Goal: Navigation & Orientation: Go to known website

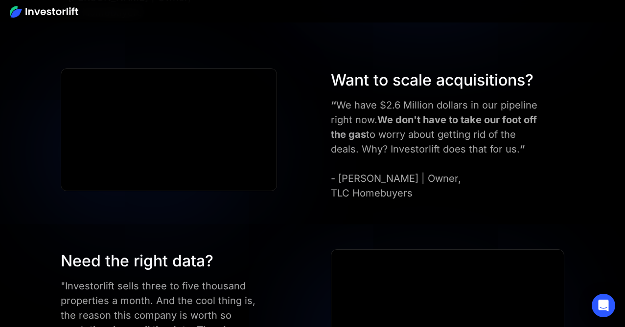
scroll to position [3636, 0]
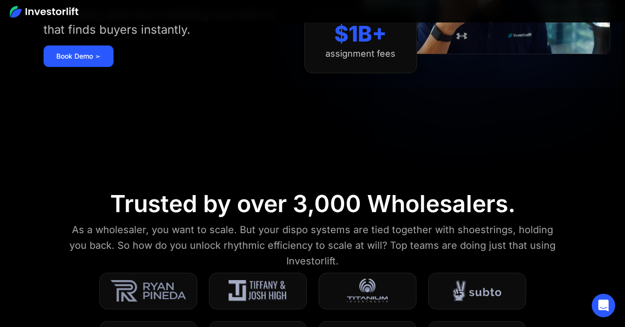
scroll to position [799, 0]
